Goal: Transaction & Acquisition: Purchase product/service

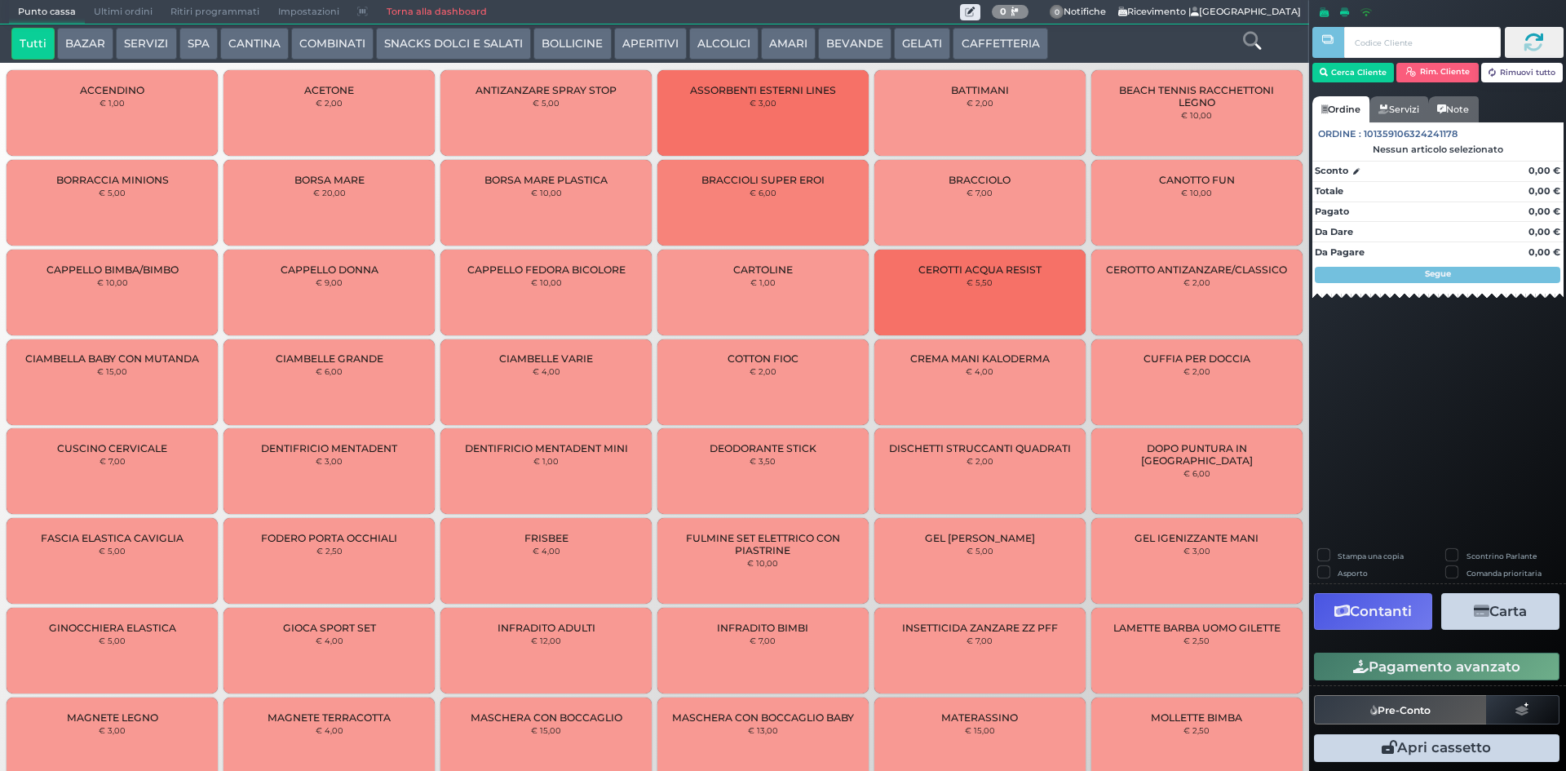
click at [835, 52] on button "BEVANDE" at bounding box center [854, 44] width 73 height 33
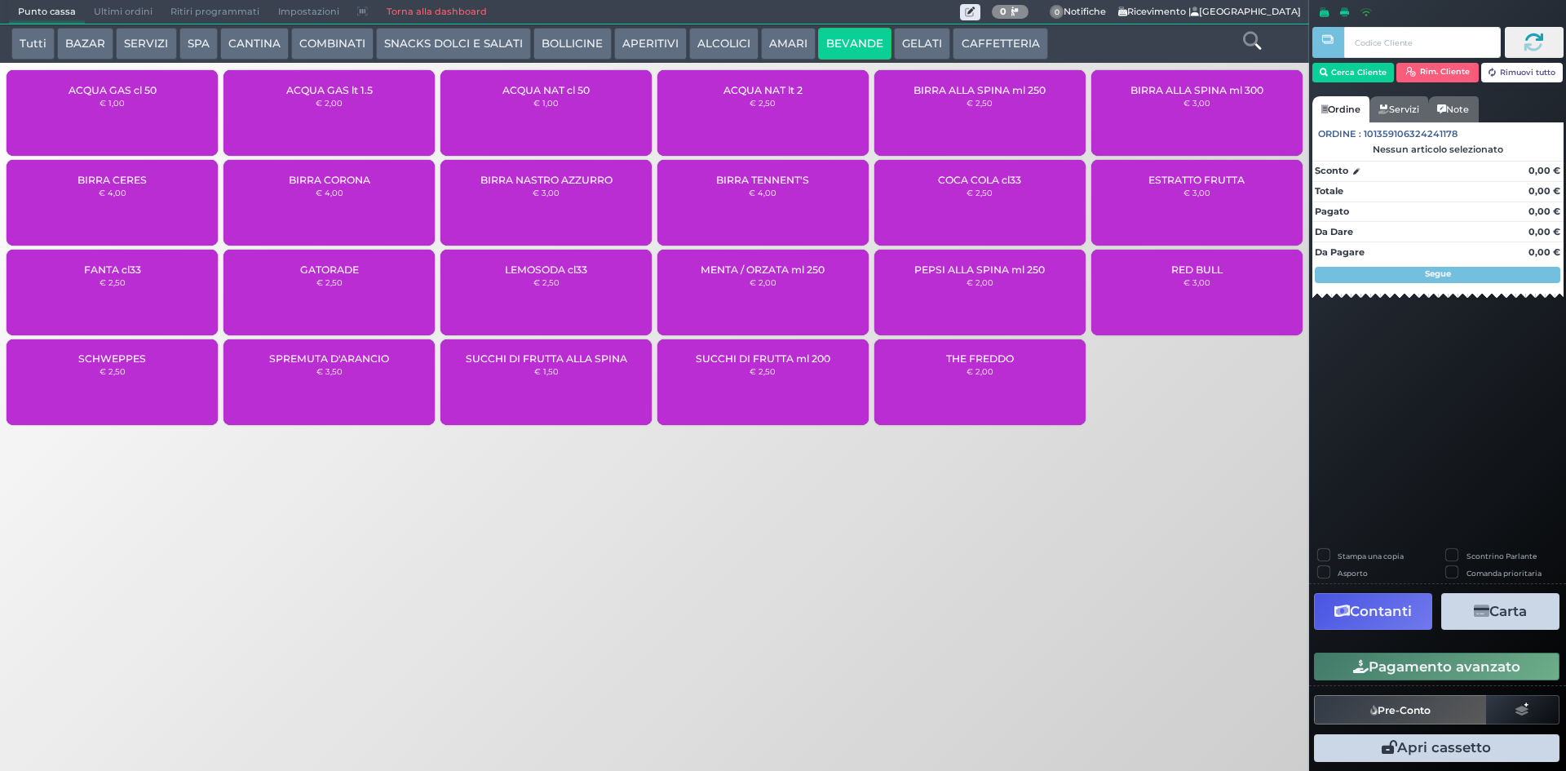
click at [565, 99] on div "ACQUA NAT cl 50 € 1,00" at bounding box center [546, 113] width 211 height 86
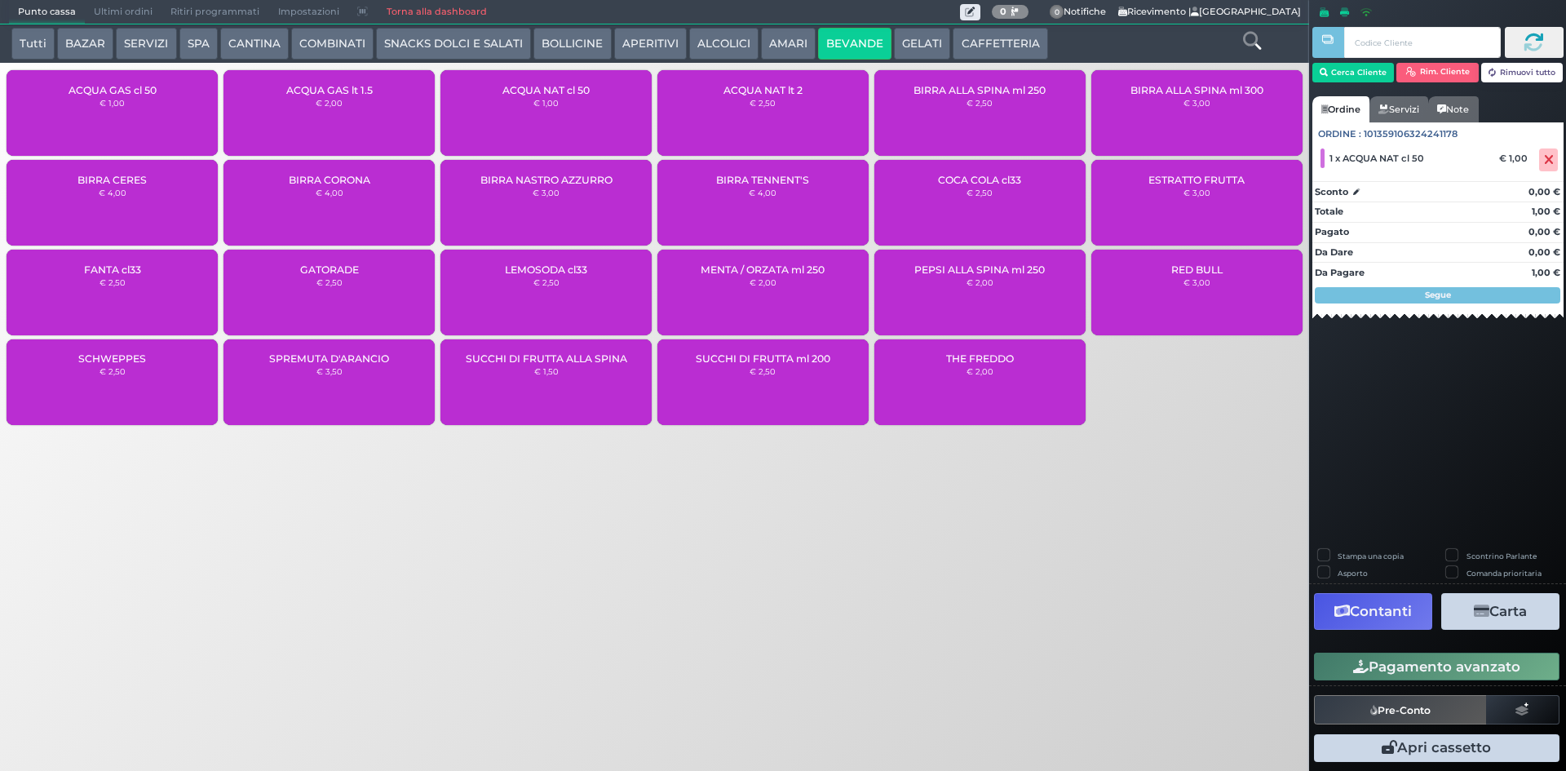
click at [1450, 672] on button "Pagamento avanzato" at bounding box center [1437, 667] width 246 height 28
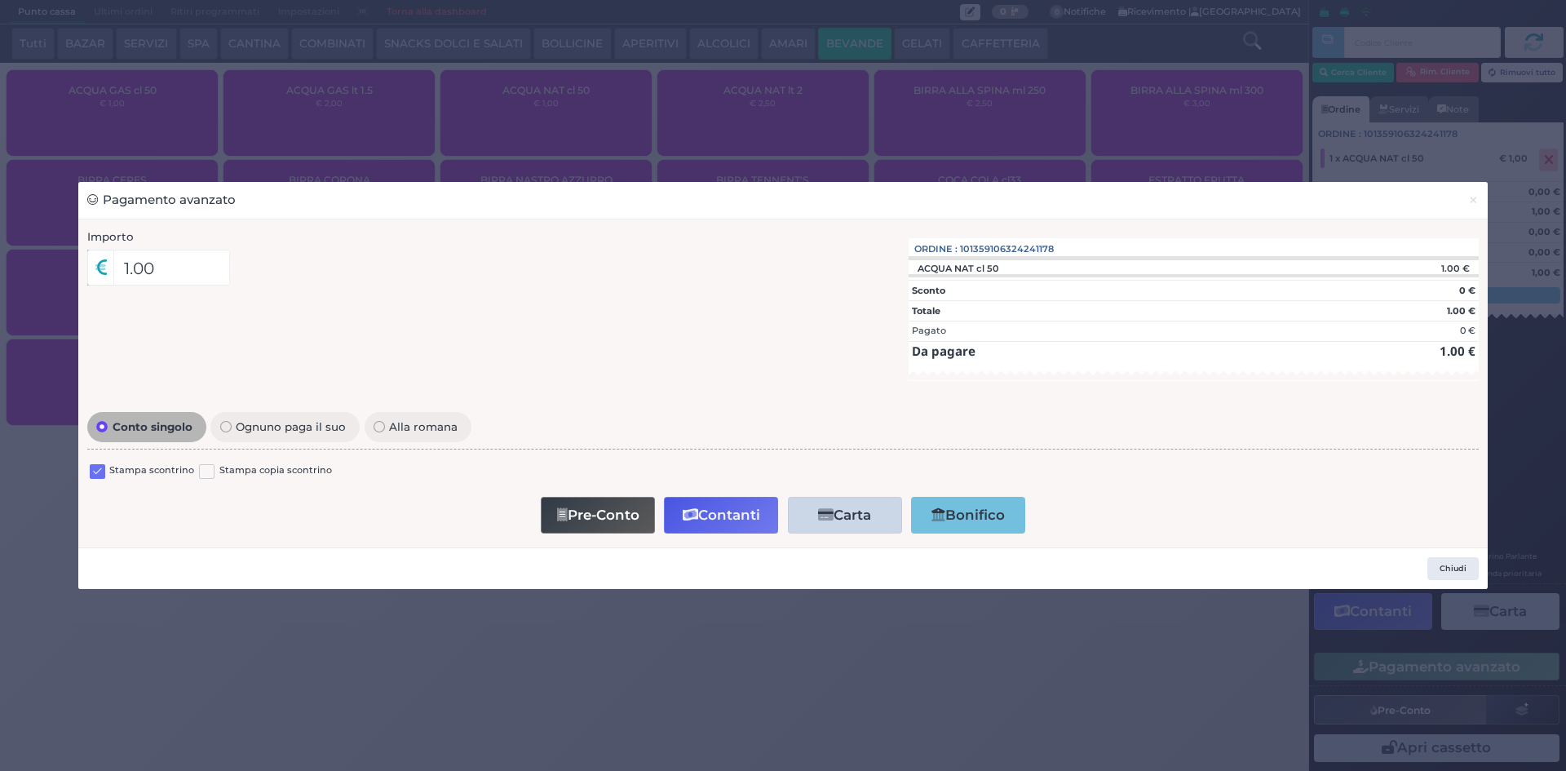
click at [93, 469] on label at bounding box center [97, 471] width 15 height 15
click at [0, 0] on input "checkbox" at bounding box center [0, 0] width 0 height 0
click at [1447, 562] on button "Chiudi" at bounding box center [1453, 568] width 51 height 23
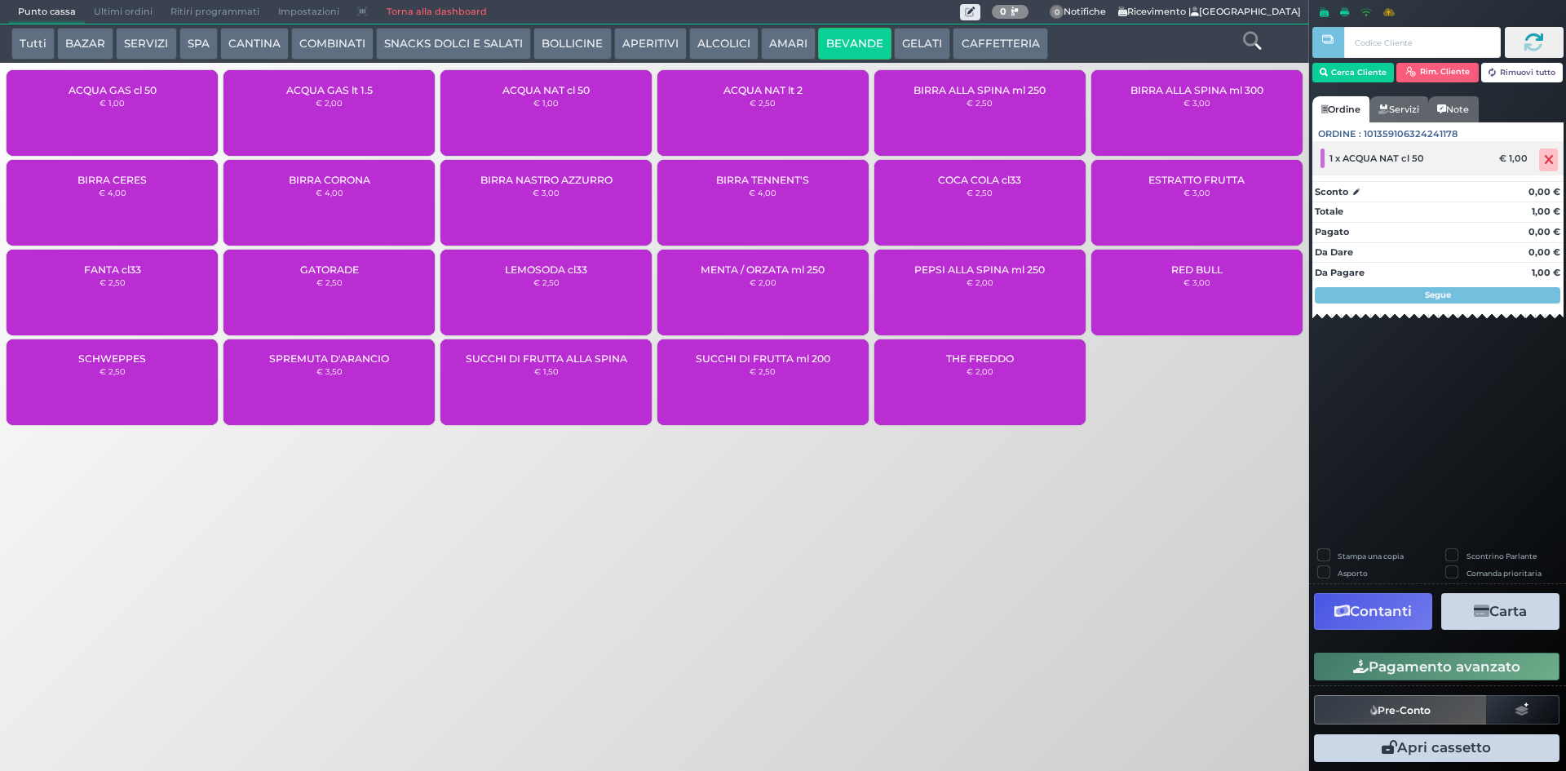
click at [1553, 152] on span at bounding box center [1548, 159] width 19 height 23
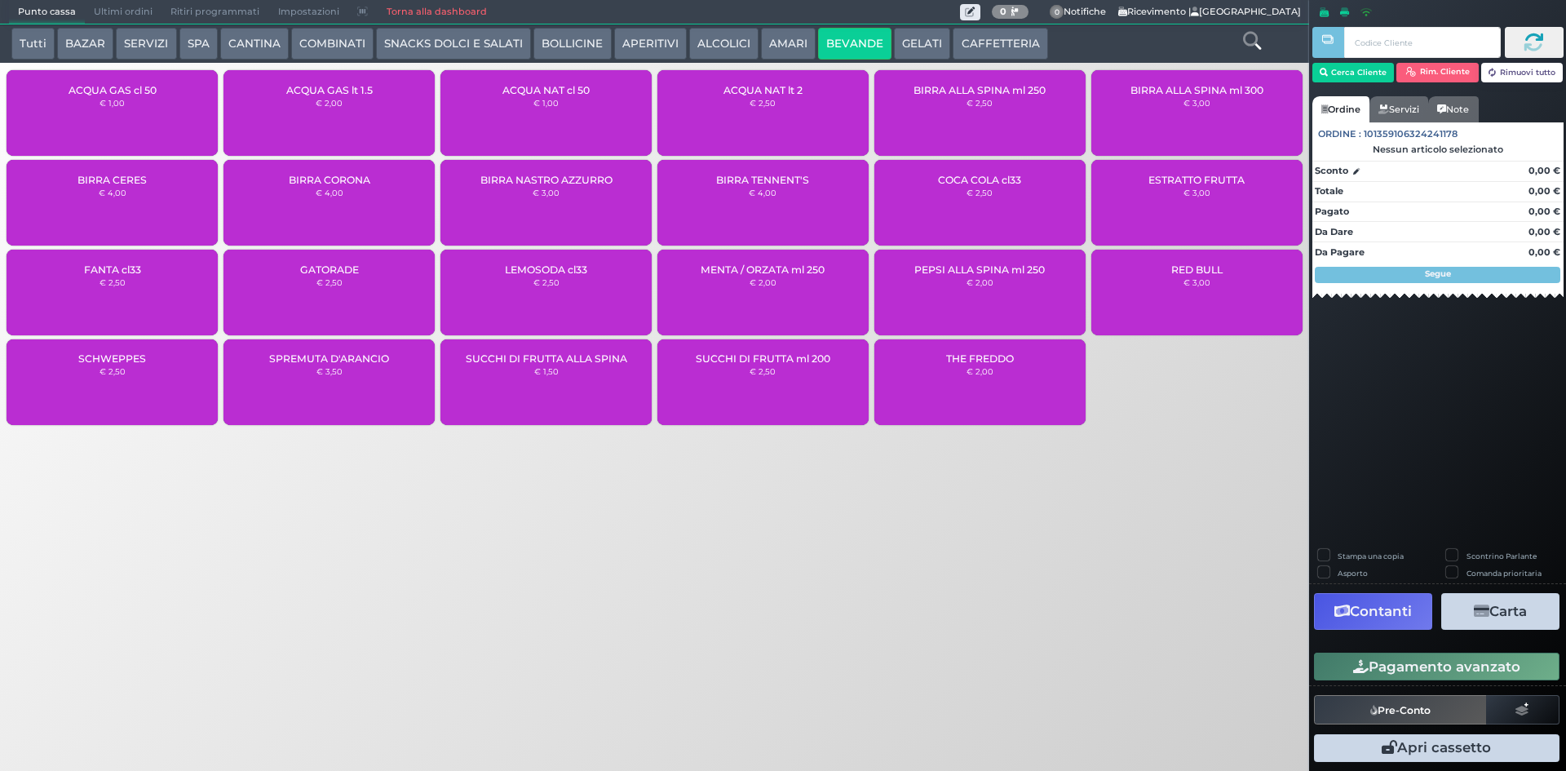
click at [591, 87] on div "ACQUA NAT cl 50 € 1,00" at bounding box center [546, 113] width 211 height 86
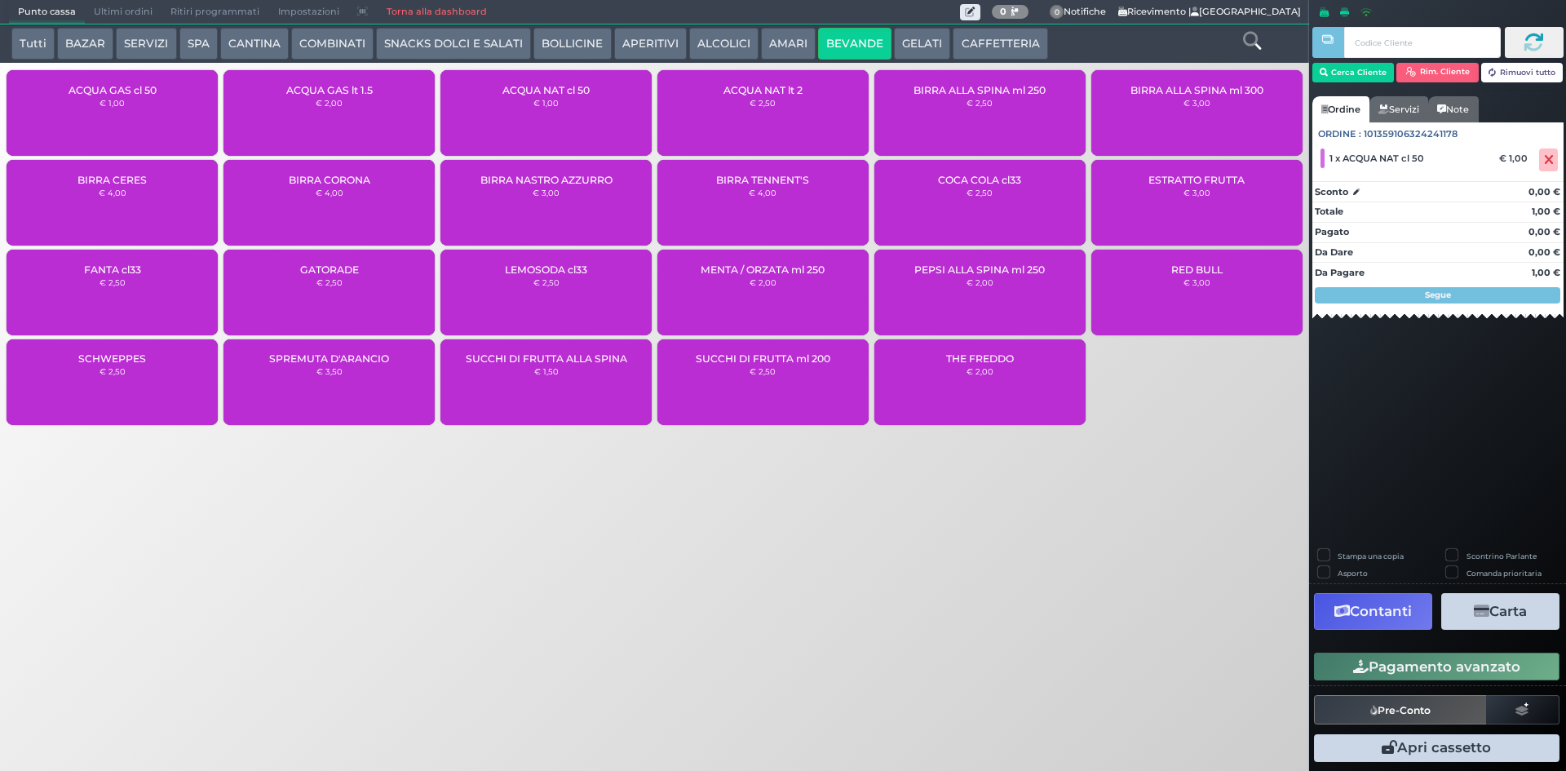
click at [1435, 669] on button "Pagamento avanzato" at bounding box center [1437, 667] width 246 height 28
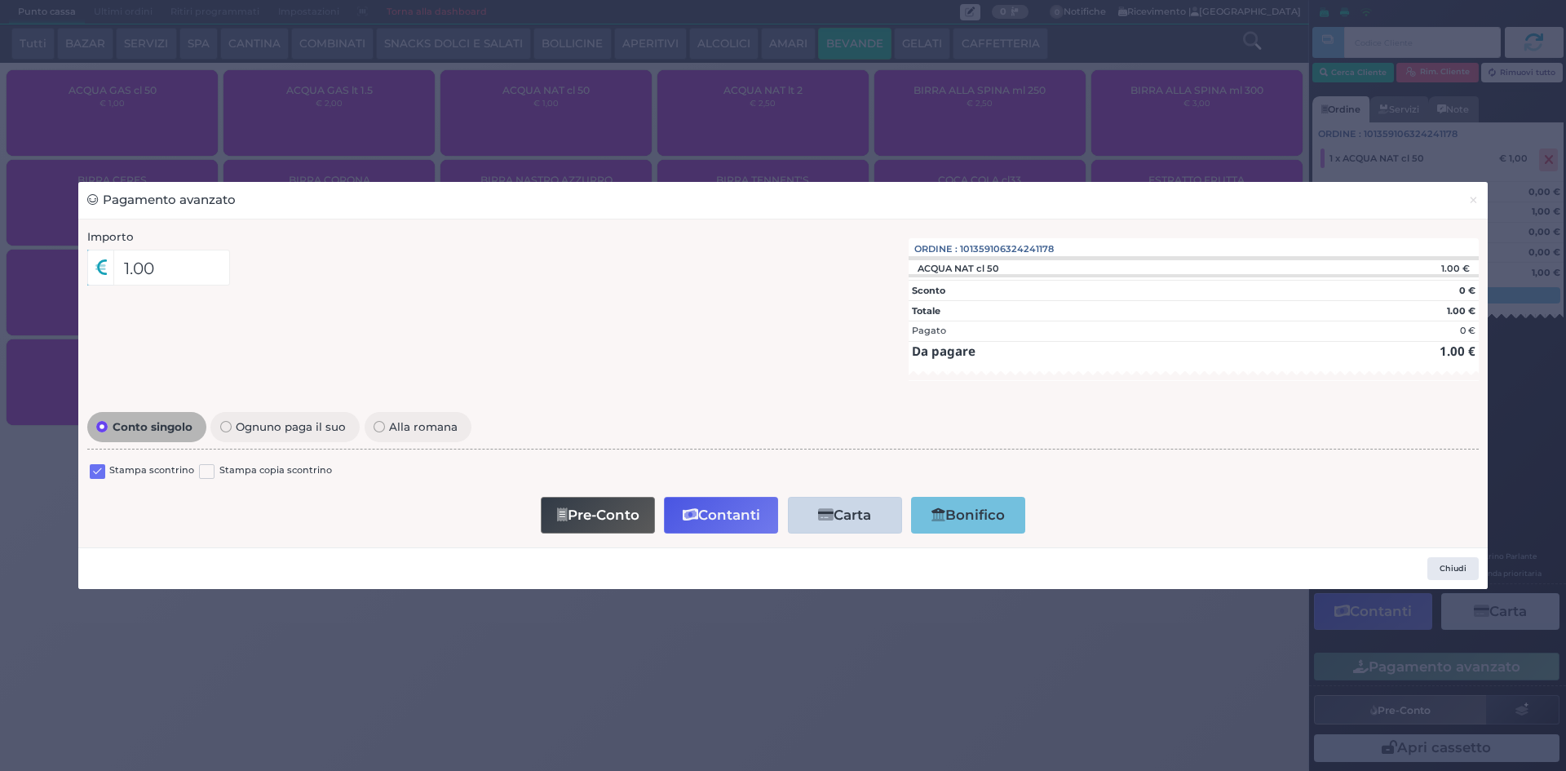
click at [96, 465] on label at bounding box center [97, 471] width 15 height 15
click at [0, 0] on input "checkbox" at bounding box center [0, 0] width 0 height 0
click at [716, 517] on button "Contanti" at bounding box center [721, 515] width 114 height 37
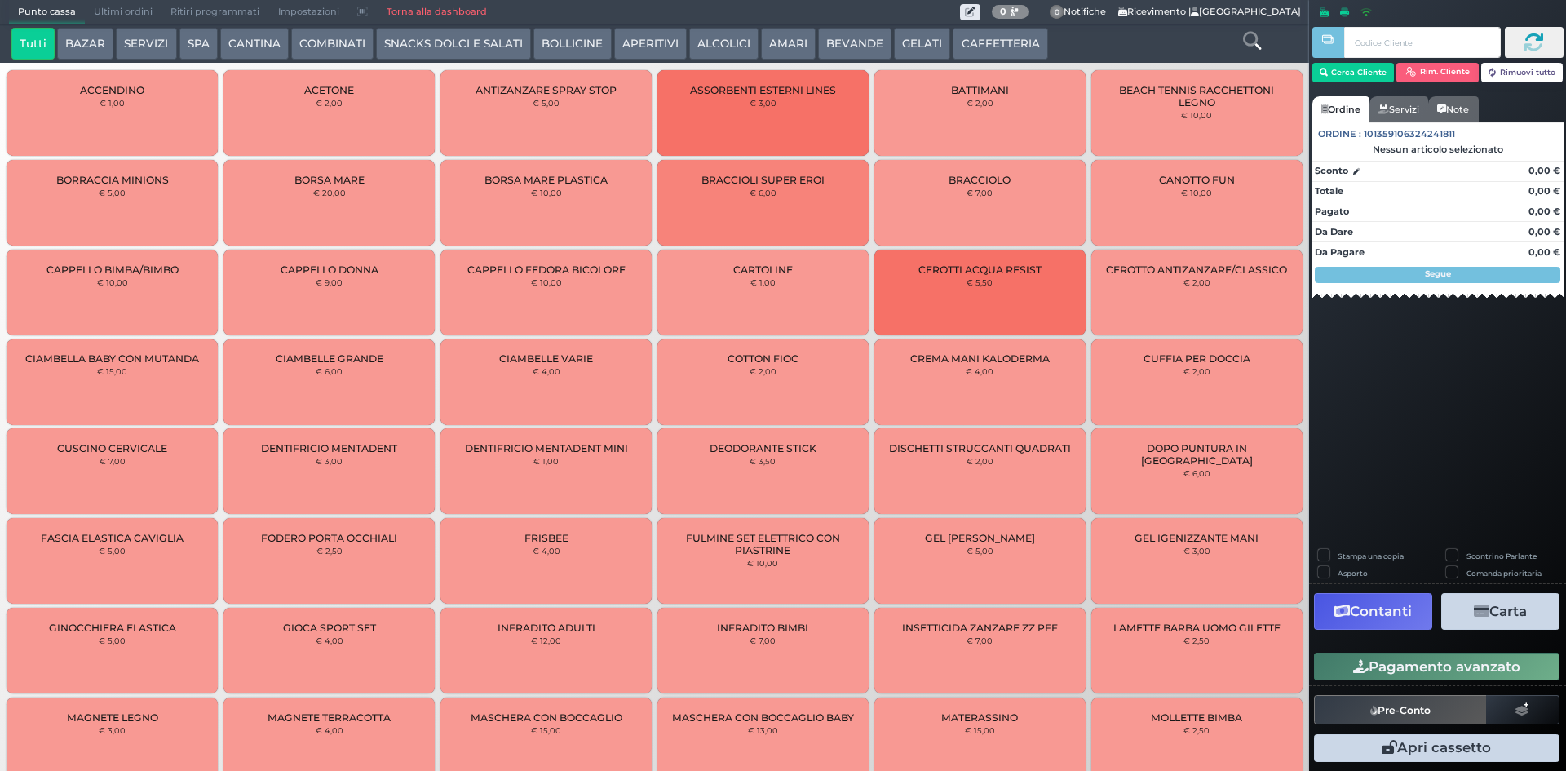
click at [126, 6] on span "Ultimi ordini" at bounding box center [123, 12] width 77 height 23
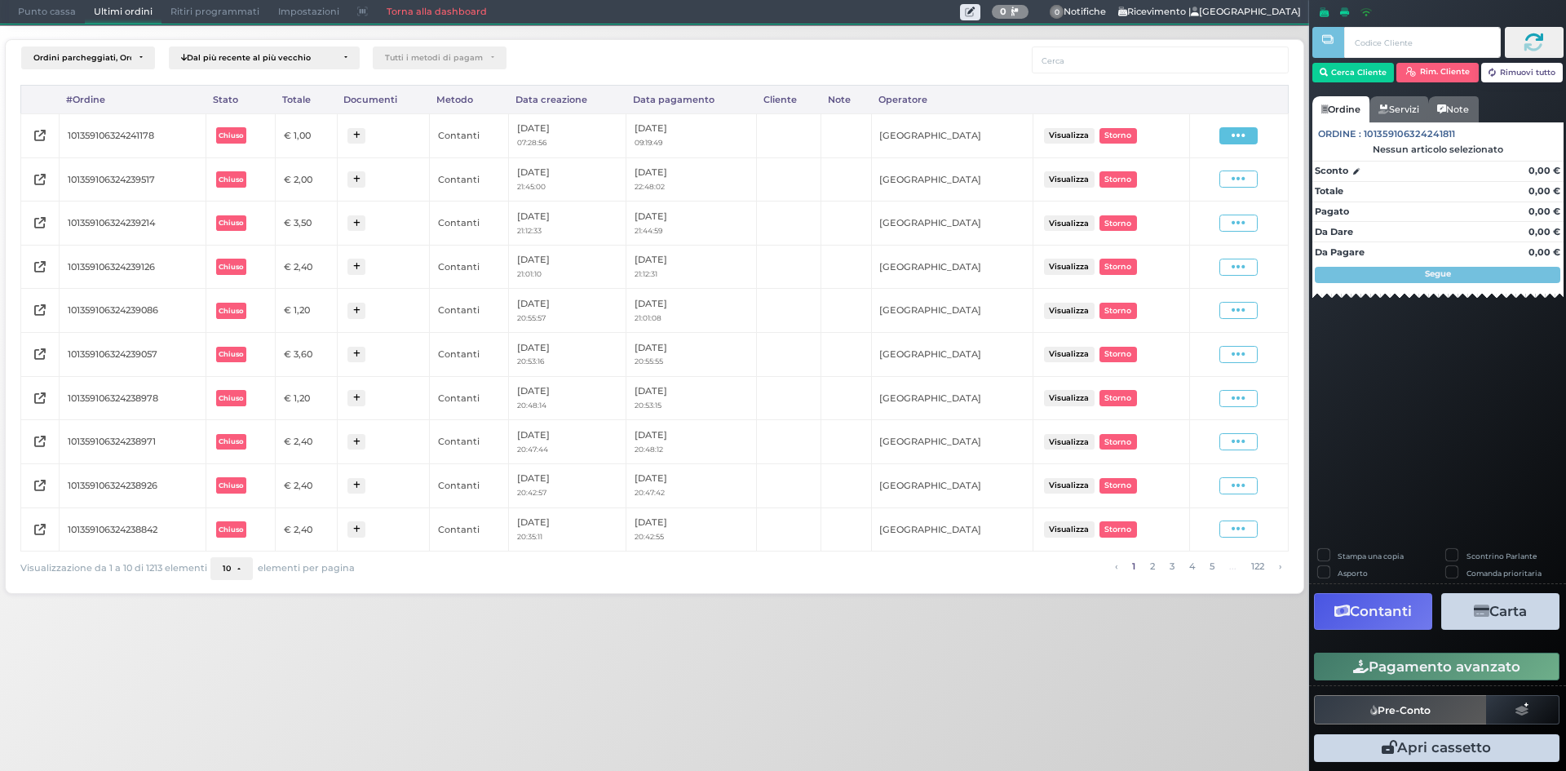
click at [1230, 135] on span at bounding box center [1239, 135] width 38 height 17
click at [1203, 176] on span "Ristampa Pre-Conto" at bounding box center [1199, 183] width 67 height 28
